Goal: Find specific fact: Find specific fact

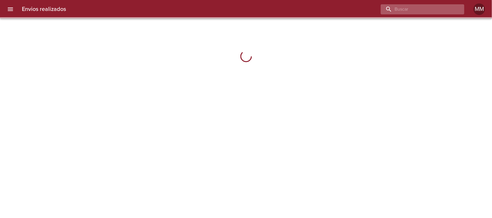
click at [424, 9] on input "buscar" at bounding box center [418, 9] width 74 height 10
paste input "2000012406906306"
type input "2000012406906306"
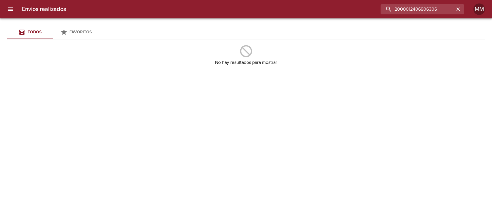
drag, startPoint x: 378, startPoint y: 12, endPoint x: 312, endPoint y: 12, distance: 66.6
click at [312, 12] on div "2000012406906306" at bounding box center [268, 9] width 394 height 10
click at [432, 10] on input "buscar" at bounding box center [418, 9] width 74 height 10
paste input "[PERSON_NAME] ML"
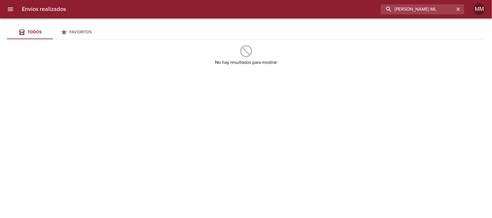
type input "[PERSON_NAME] ML"
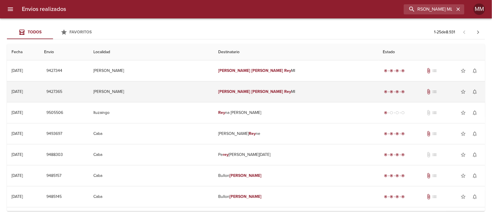
click at [213, 90] on td "[PERSON_NAME]" at bounding box center [151, 92] width 125 height 21
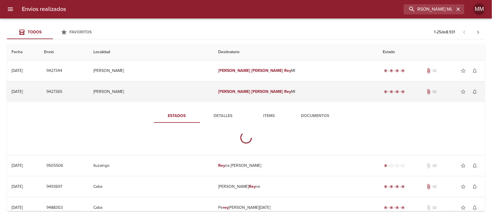
scroll to position [0, 0]
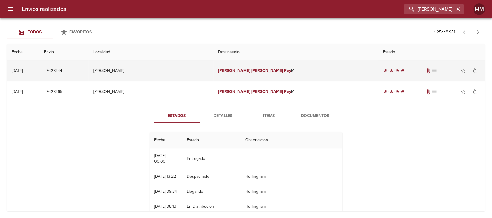
click at [251, 71] on em "[PERSON_NAME]" at bounding box center [267, 70] width 32 height 5
